Goal: Task Accomplishment & Management: Use online tool/utility

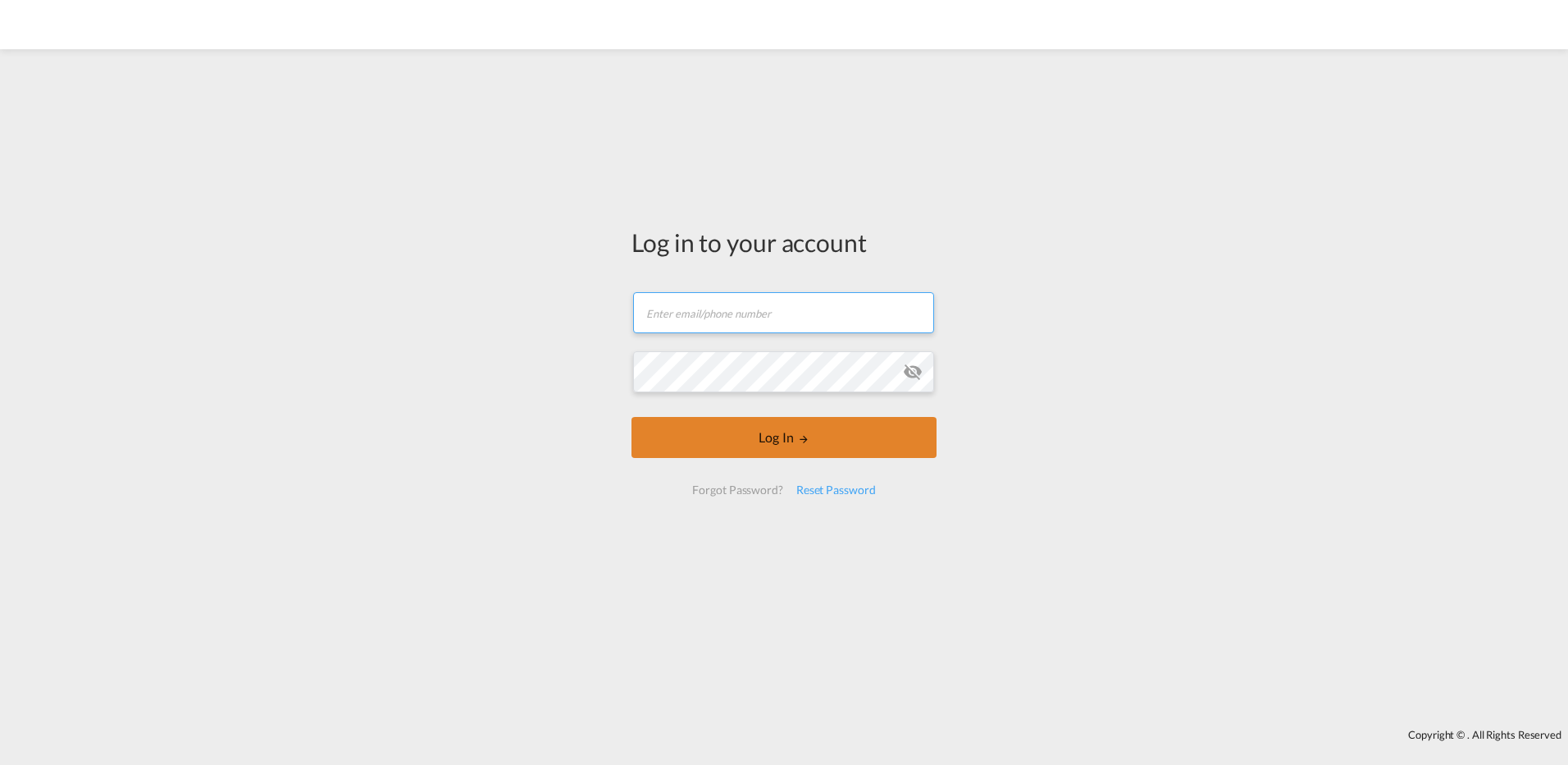
type input "[PERSON_NAME][EMAIL_ADDRESS][PERSON_NAME][DOMAIN_NAME]"
click at [722, 440] on button "Log In" at bounding box center [784, 437] width 305 height 41
